Goal: Browse casually

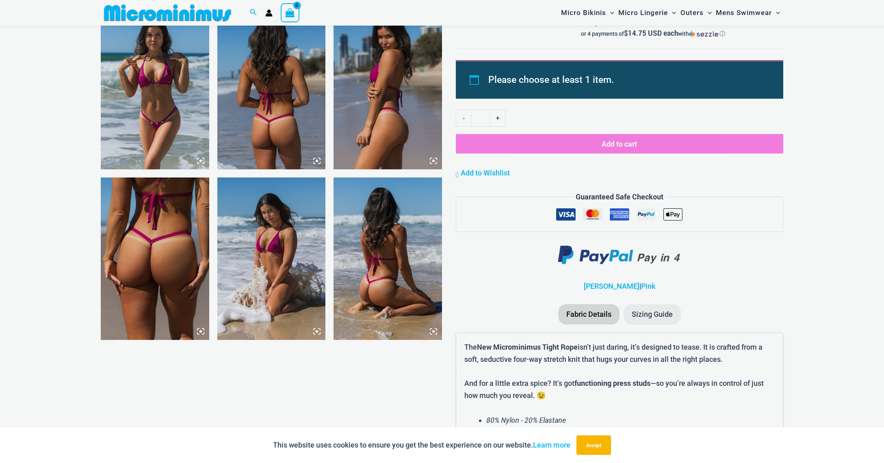
scroll to position [756, 0]
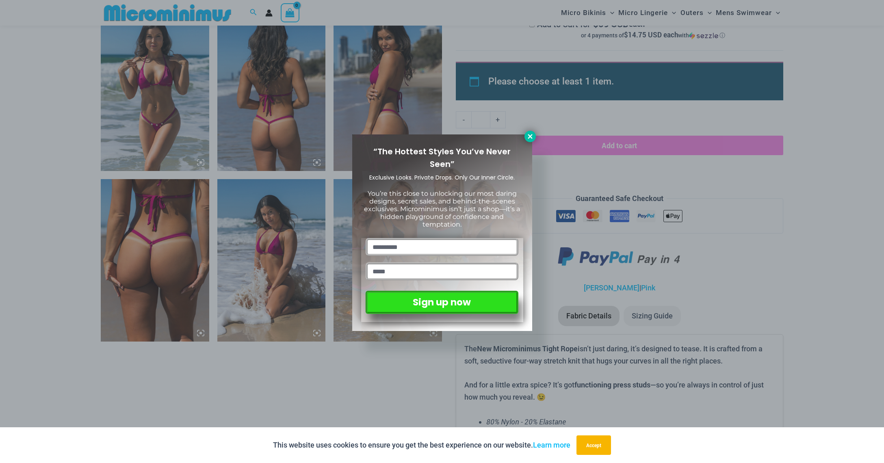
click at [531, 135] on icon at bounding box center [529, 136] width 7 height 7
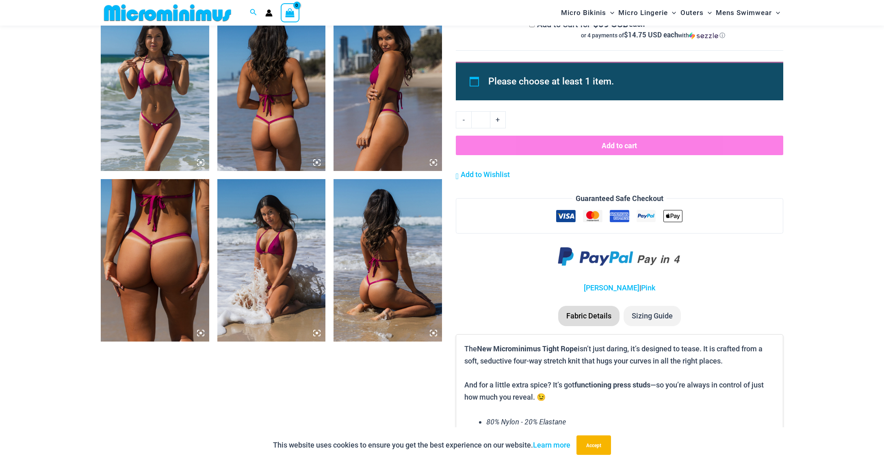
click at [262, 106] on img at bounding box center [271, 90] width 108 height 162
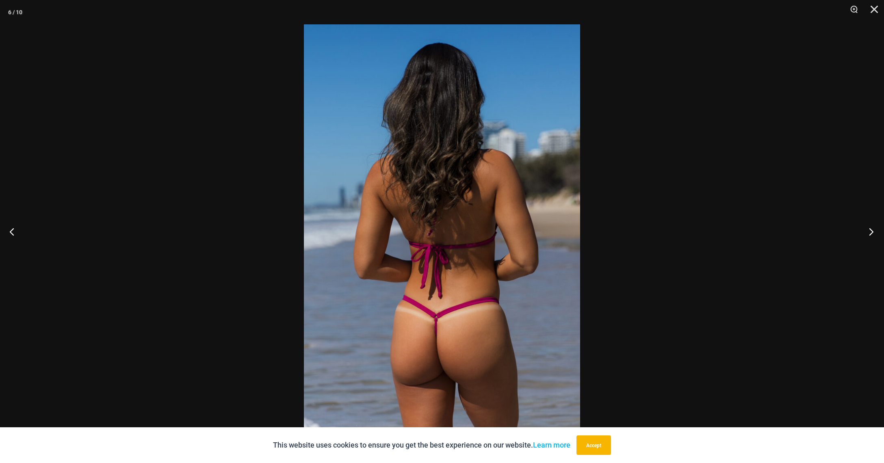
click at [863, 231] on button "Next" at bounding box center [868, 231] width 30 height 41
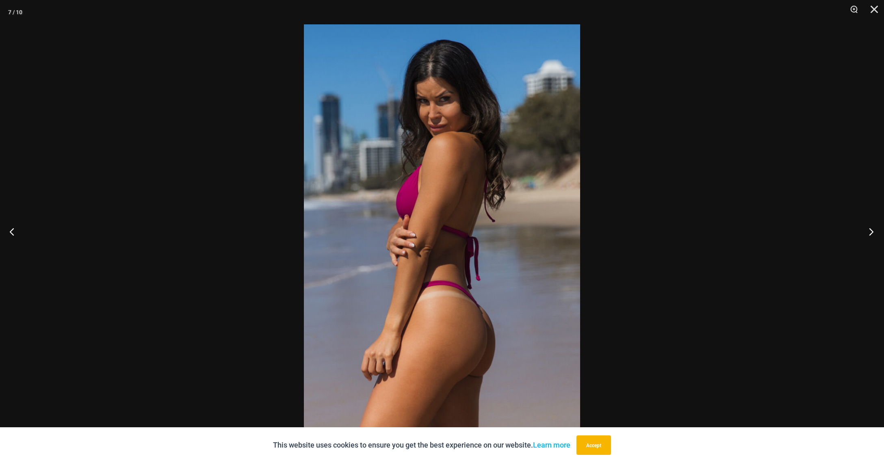
click at [863, 231] on button "Next" at bounding box center [868, 231] width 30 height 41
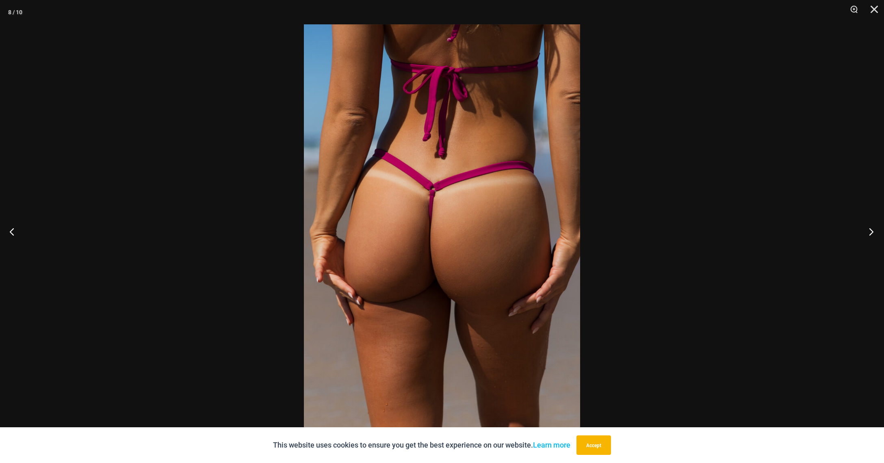
click at [863, 231] on button "Next" at bounding box center [868, 231] width 30 height 41
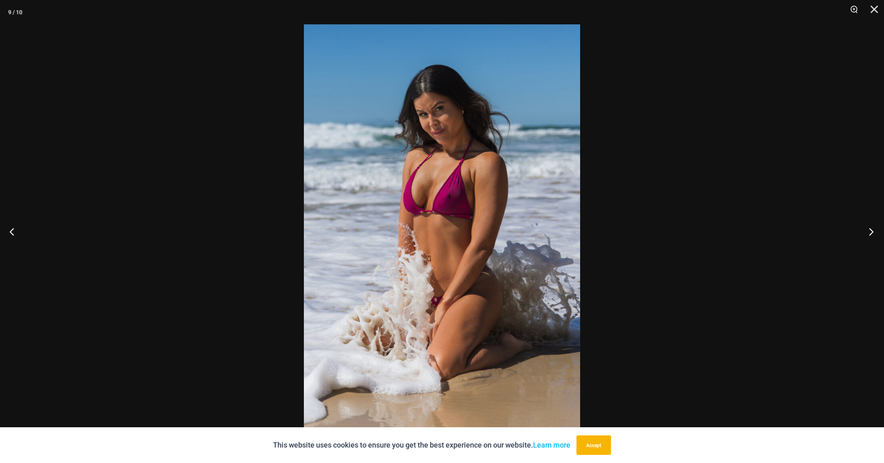
click at [863, 231] on button "Next" at bounding box center [868, 231] width 30 height 41
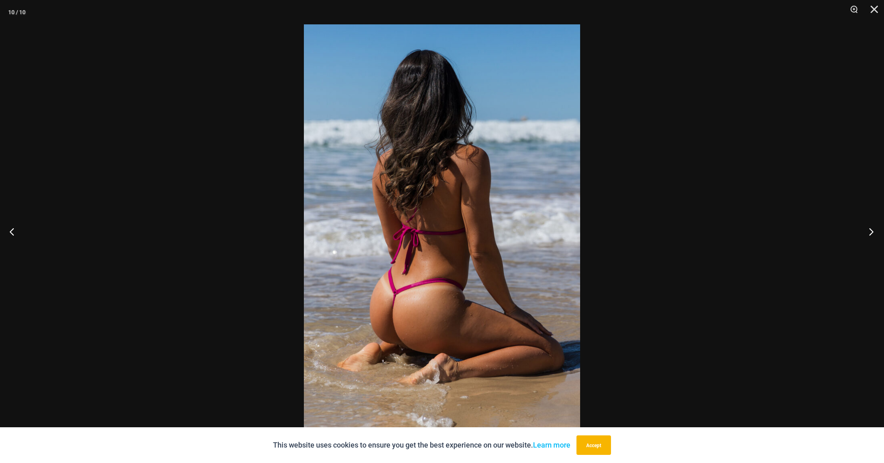
click at [863, 231] on button "Next" at bounding box center [868, 231] width 30 height 41
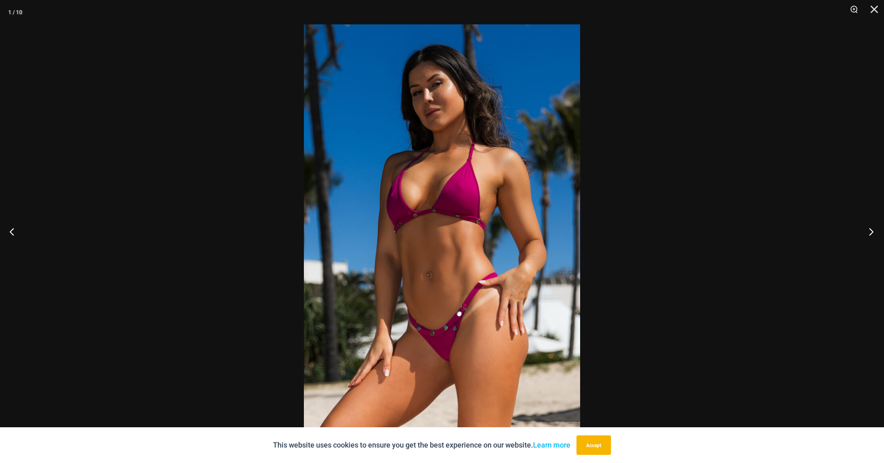
click at [863, 231] on button "Next" at bounding box center [868, 231] width 30 height 41
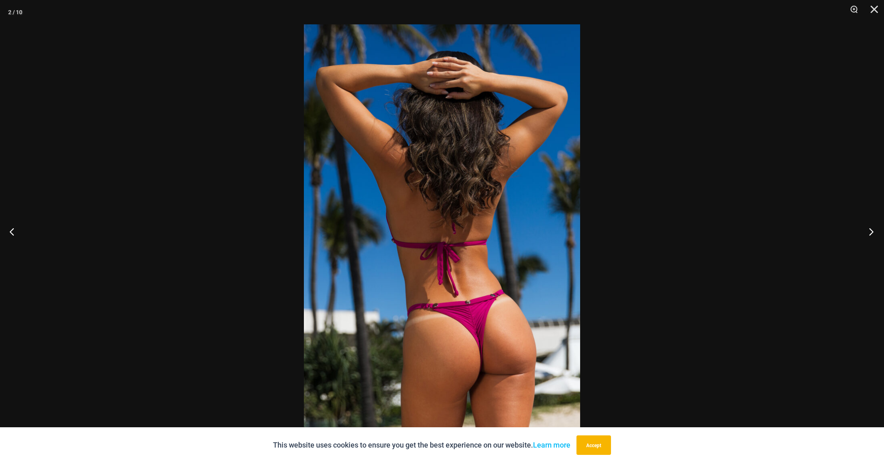
click at [863, 231] on button "Next" at bounding box center [868, 231] width 30 height 41
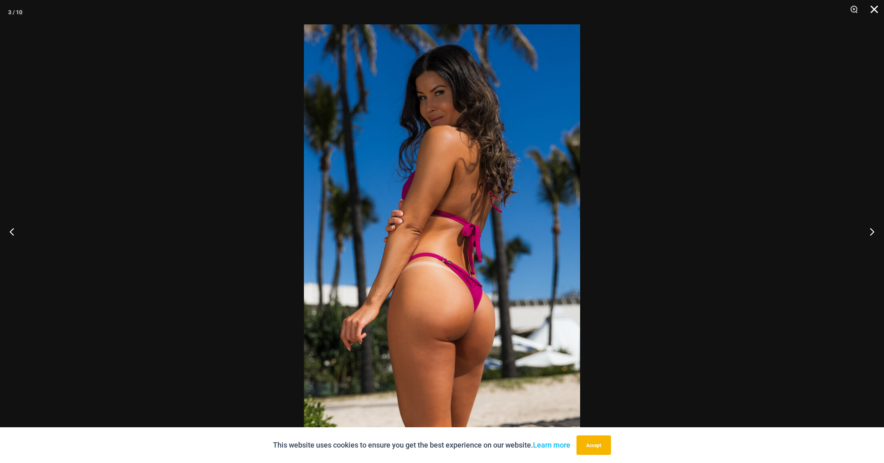
click at [875, 10] on button "Close" at bounding box center [871, 12] width 20 height 24
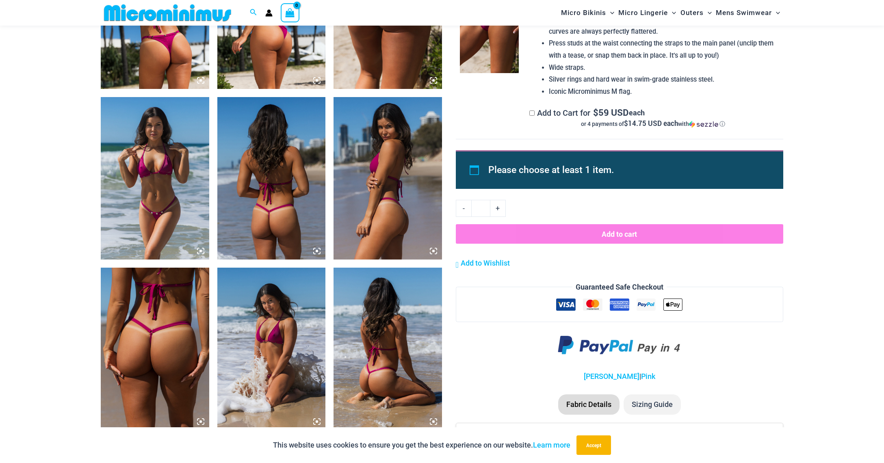
scroll to position [666, 0]
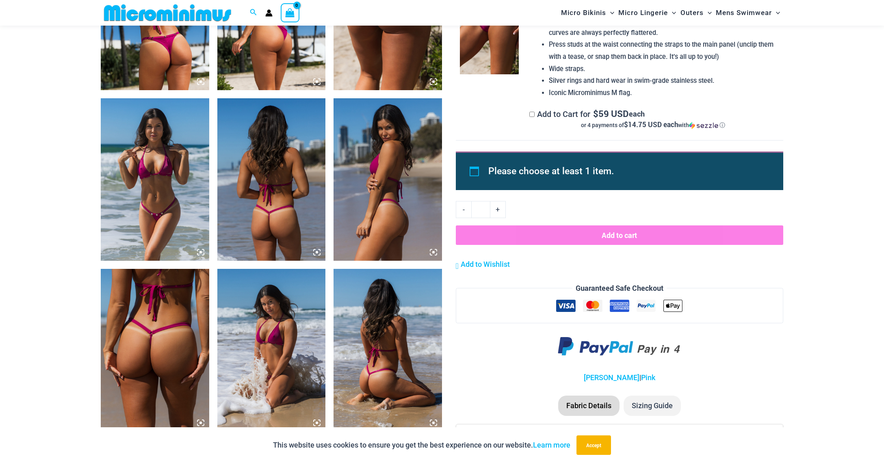
click at [203, 189] on img at bounding box center [155, 179] width 108 height 162
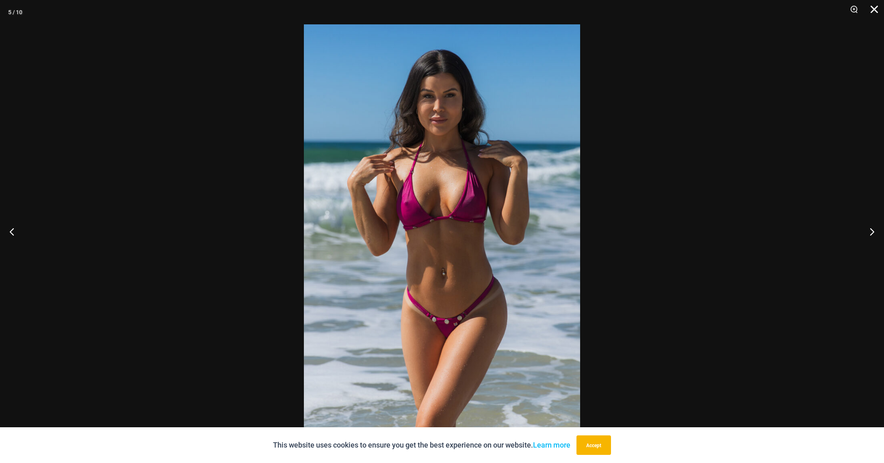
click at [872, 11] on button "Close" at bounding box center [871, 12] width 20 height 24
